Goal: Find specific page/section: Find specific page/section

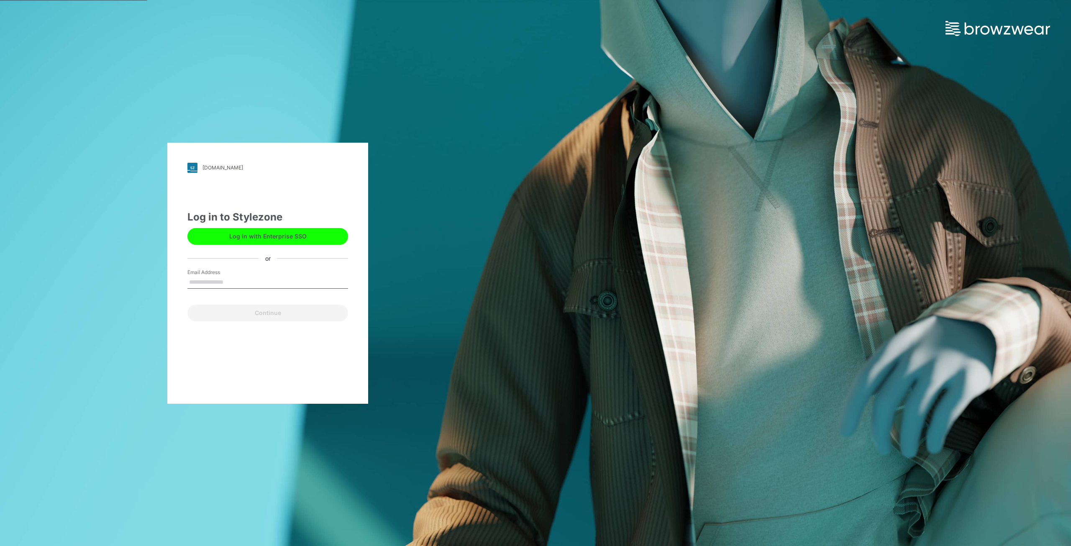
click at [218, 282] on input "Email Address" at bounding box center [267, 282] width 161 height 13
type input "**********"
click at [259, 241] on button "Log in with Enterprise SSO" at bounding box center [267, 236] width 161 height 17
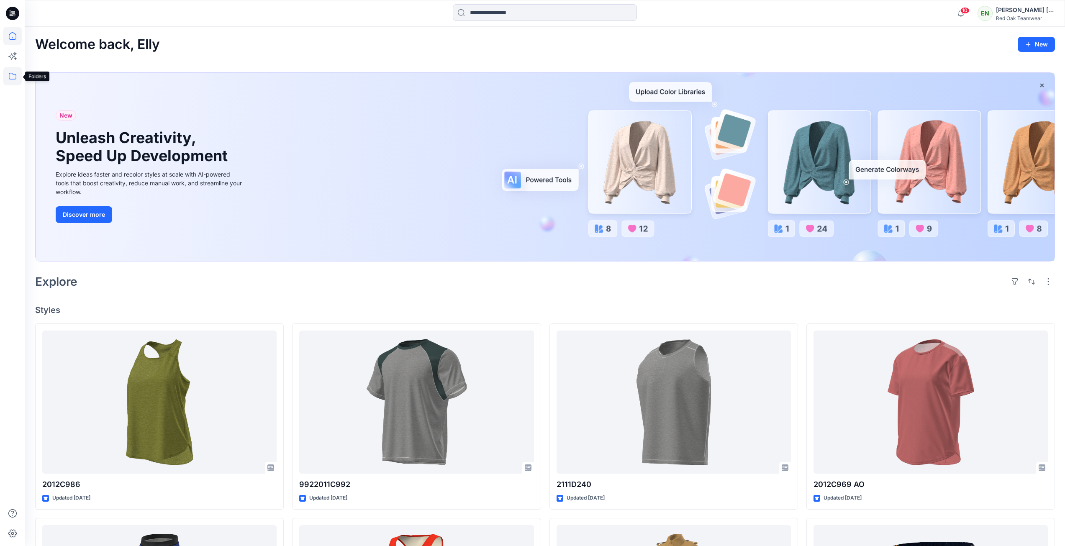
click at [12, 74] on icon at bounding box center [12, 76] width 18 height 18
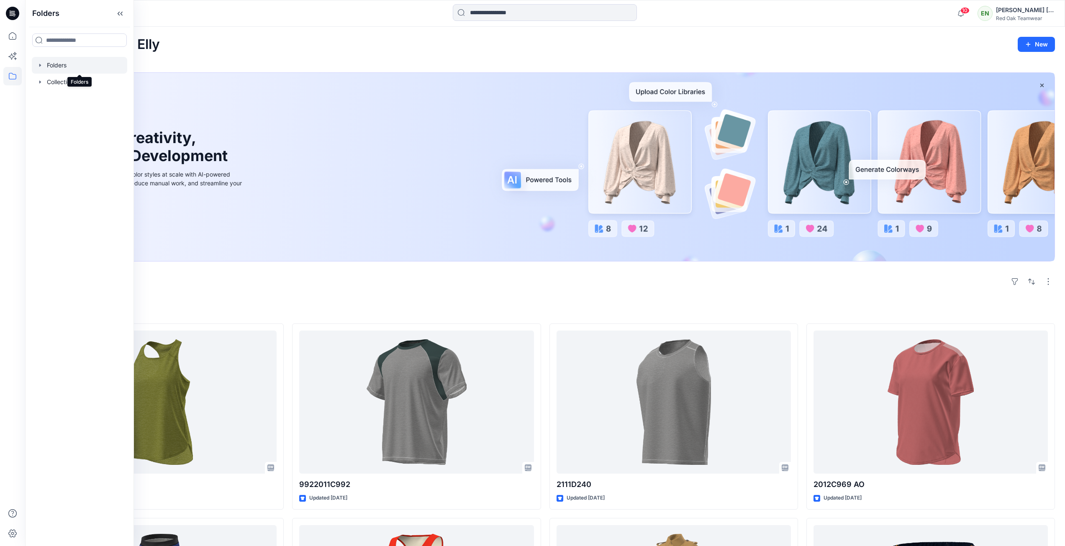
click at [61, 65] on div at bounding box center [79, 65] width 95 height 17
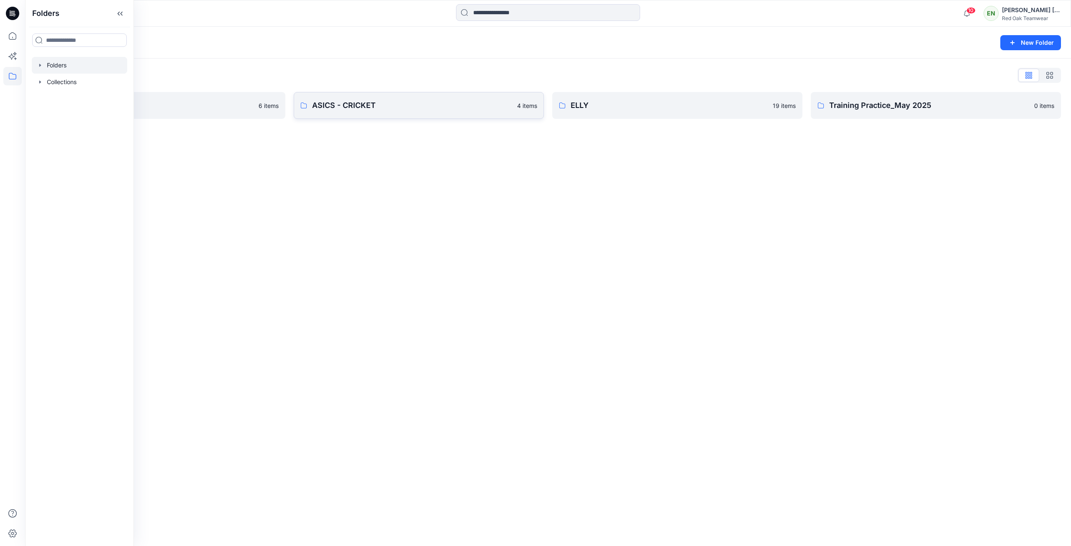
click at [365, 106] on p "ASICS - CRICKET" at bounding box center [412, 106] width 200 height 12
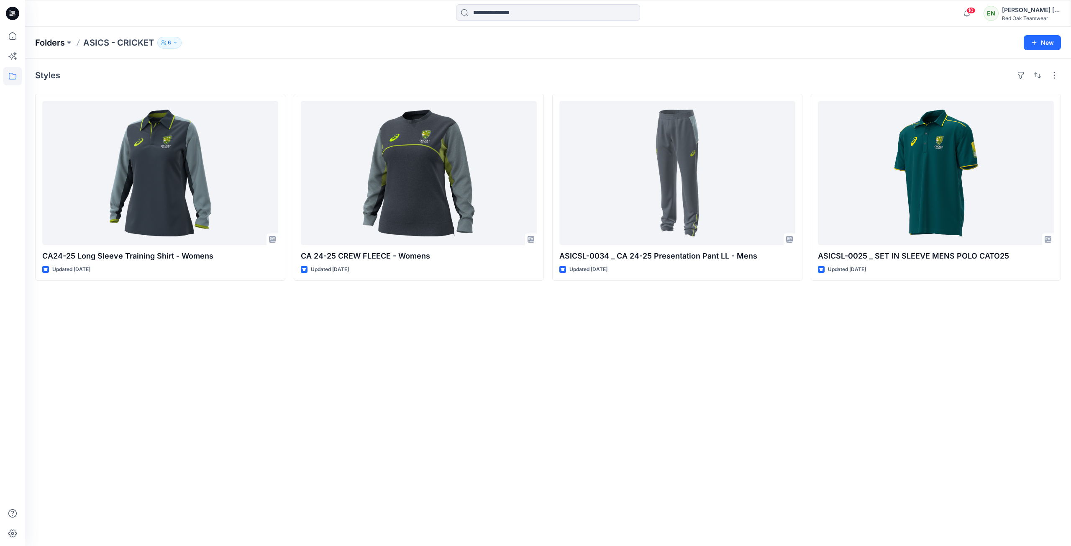
click at [53, 44] on p "Folders" at bounding box center [50, 43] width 30 height 12
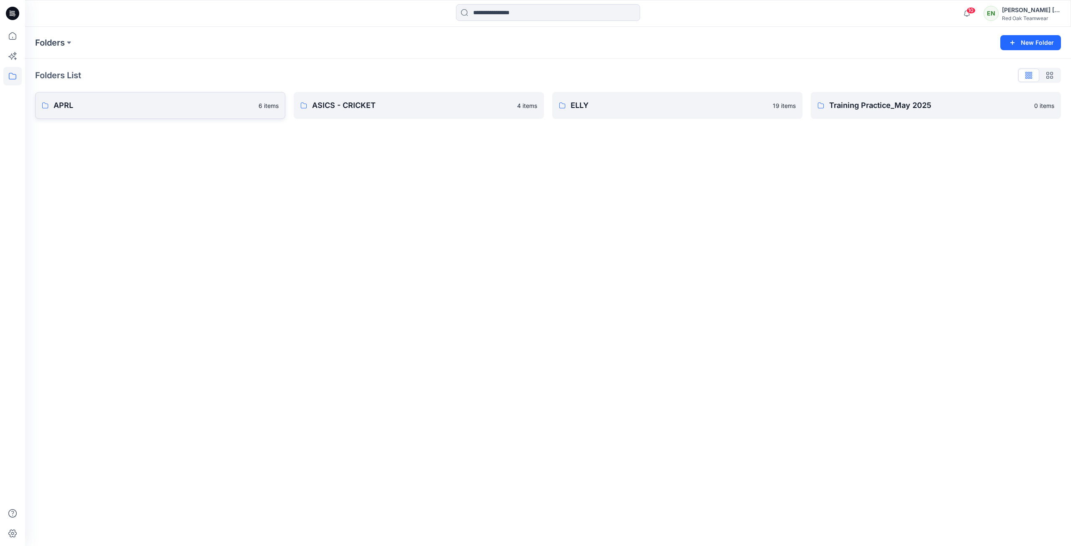
click at [195, 103] on p "APRL" at bounding box center [154, 106] width 200 height 12
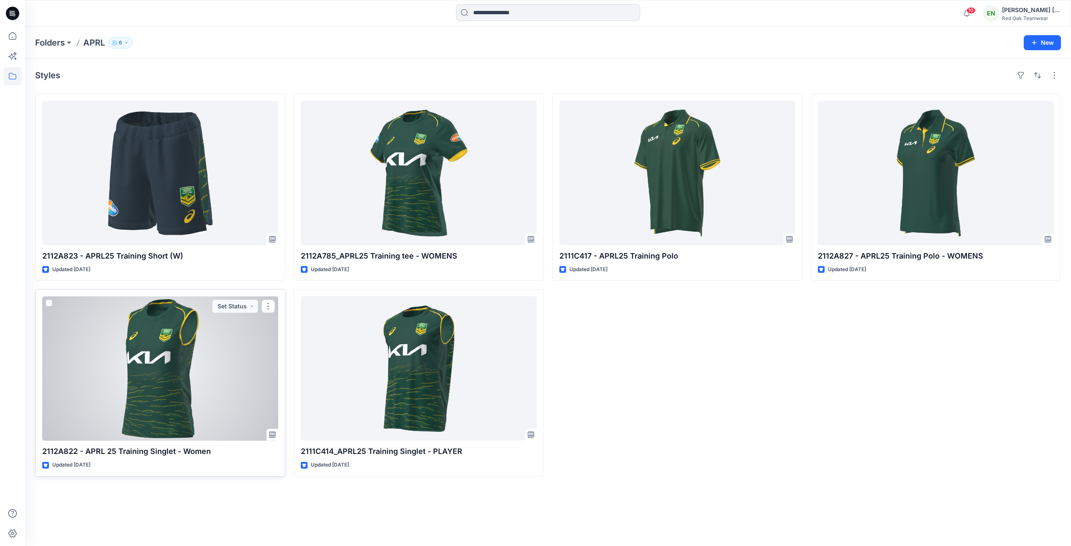
drag, startPoint x: 183, startPoint y: 338, endPoint x: 194, endPoint y: 327, distance: 15.4
click at [184, 338] on div at bounding box center [160, 368] width 236 height 144
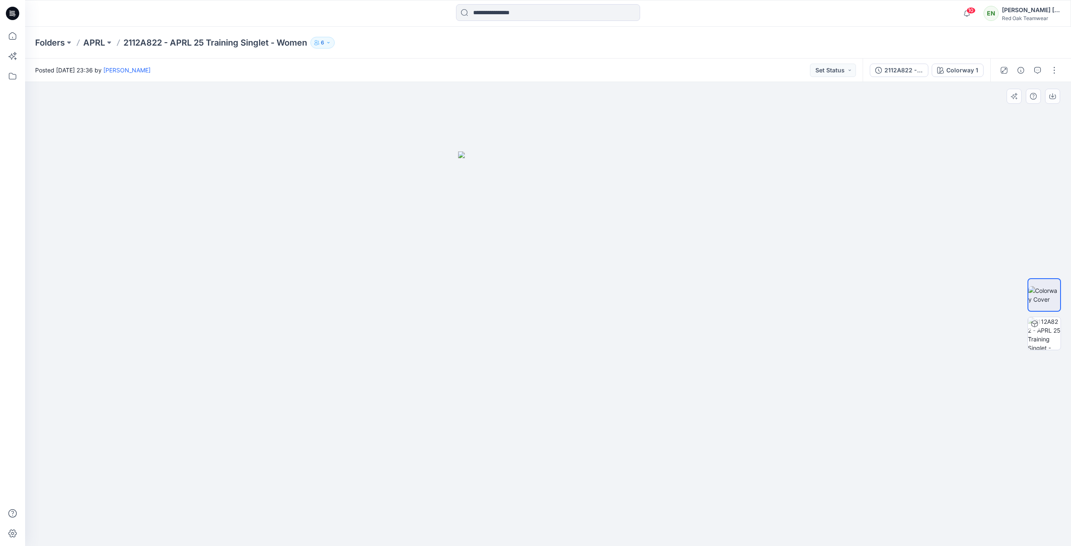
click at [671, 227] on div at bounding box center [548, 314] width 1046 height 464
click at [608, 210] on img at bounding box center [548, 348] width 180 height 395
click at [1042, 333] on img at bounding box center [1044, 333] width 33 height 33
